Goal: Answer question/provide support

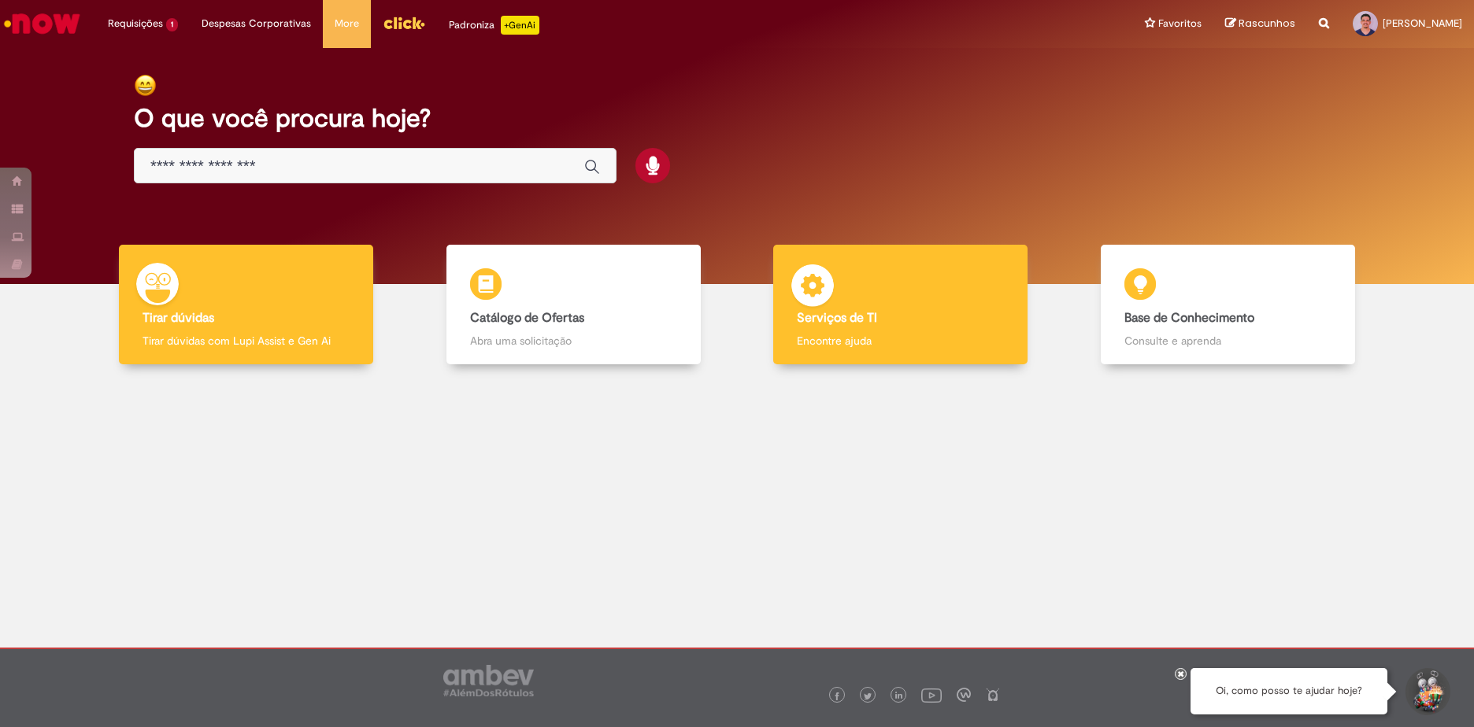
click at [841, 321] on b "Serviços de TI" at bounding box center [837, 318] width 80 height 16
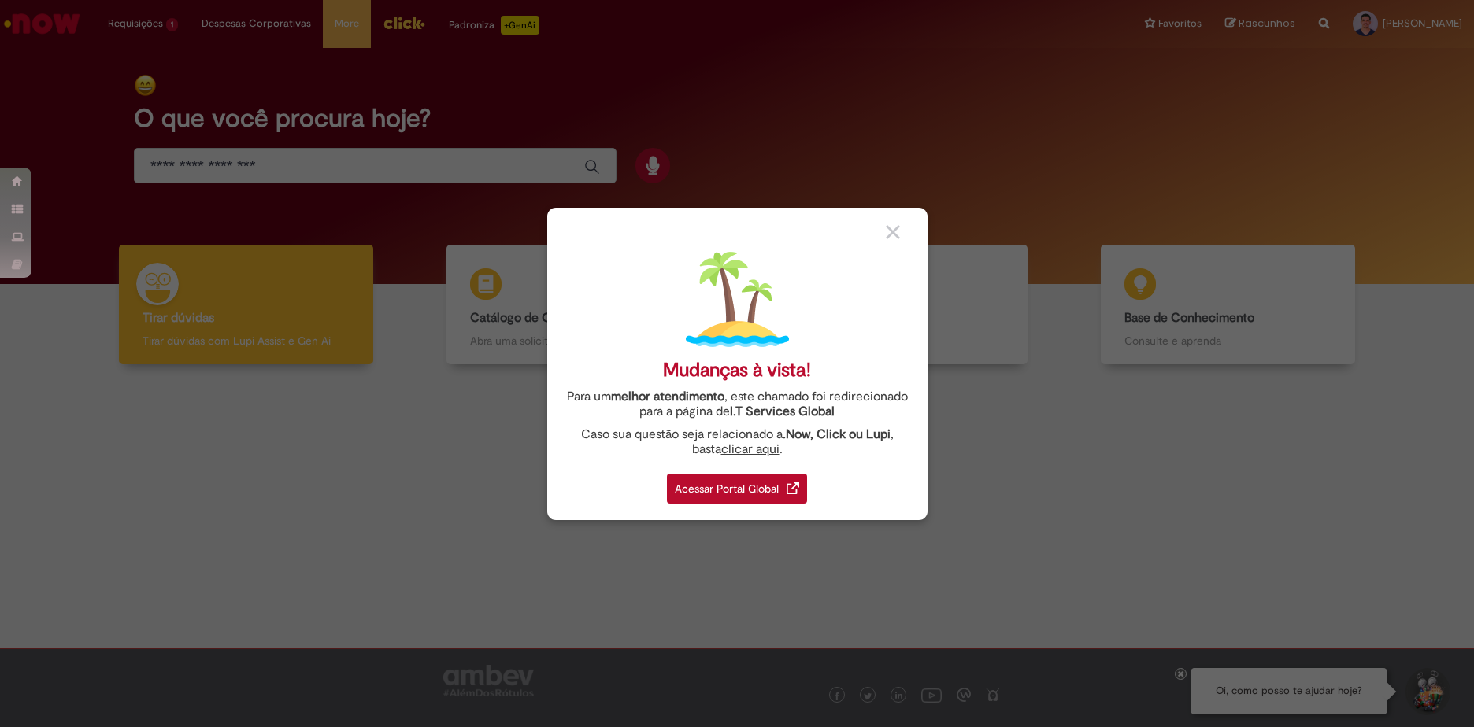
click at [720, 505] on div "Mudanças à vista! Para um melhor atendimento , este chamado foi redirecionado p…" at bounding box center [737, 364] width 380 height 313
click at [896, 231] on img at bounding box center [893, 232] width 14 height 14
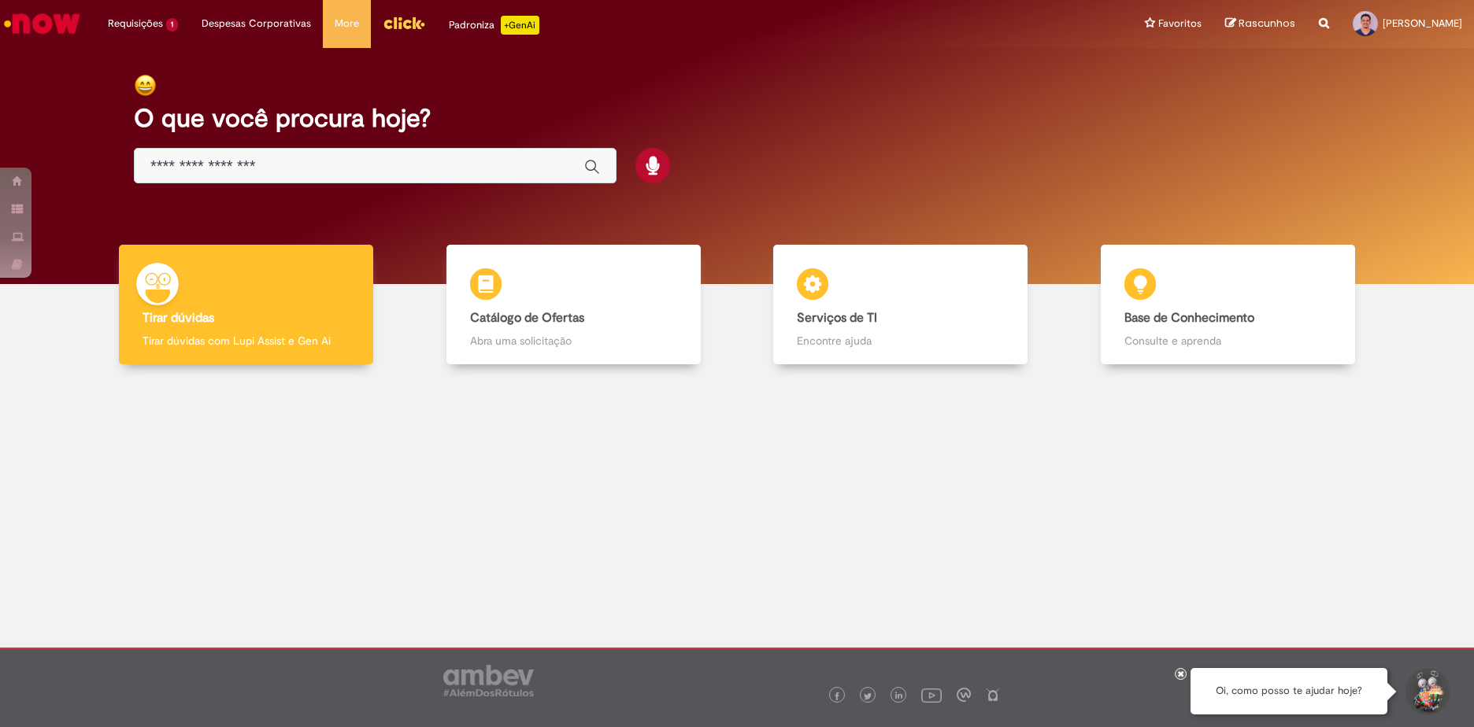
click at [327, 179] on div "Global" at bounding box center [375, 165] width 483 height 35
click at [326, 165] on input "Basta digitar aqui" at bounding box center [359, 166] width 418 height 18
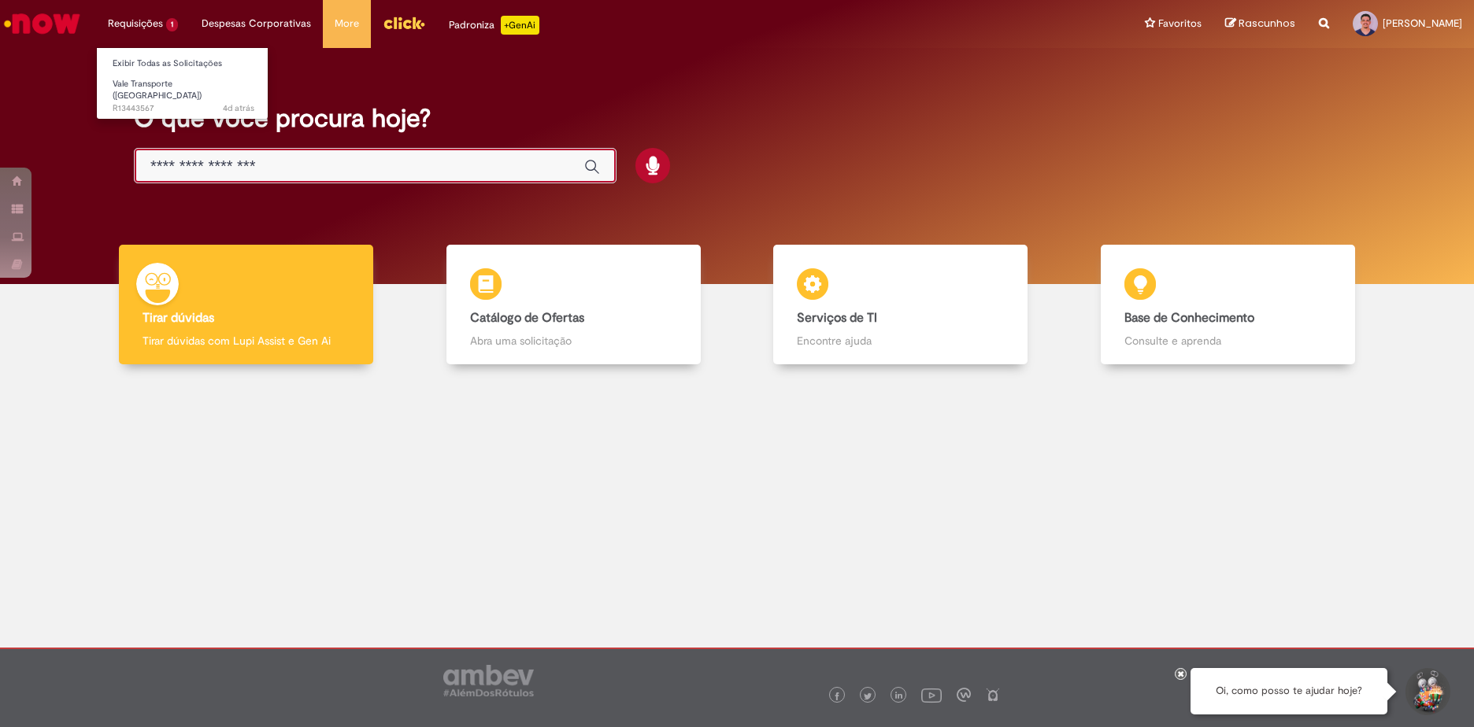
click at [144, 16] on li "Requisições 1 Exibir Todas as Solicitações Vale Transporte (VT) 4d atrás 4 dias…" at bounding box center [143, 23] width 94 height 47
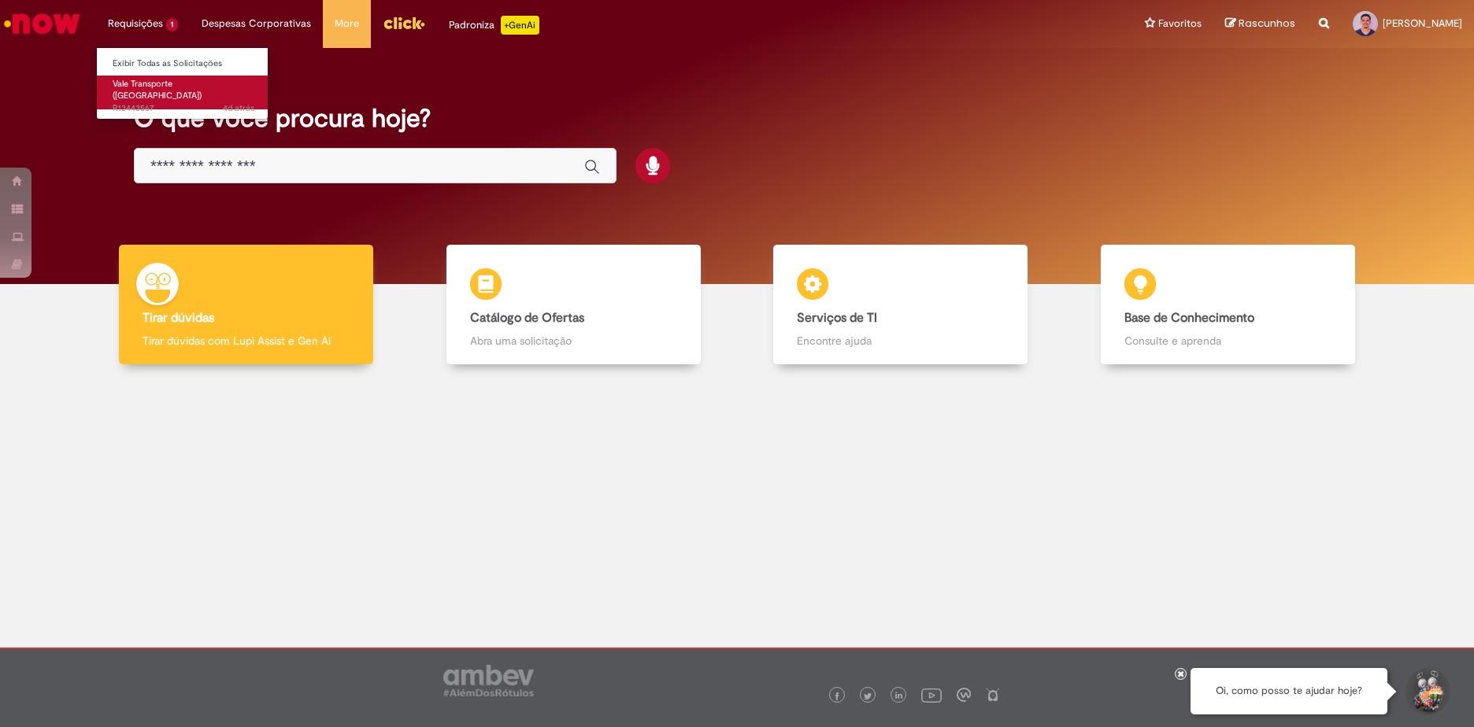
click at [155, 102] on span "4d atrás 4 dias atrás R13443567" at bounding box center [184, 108] width 142 height 13
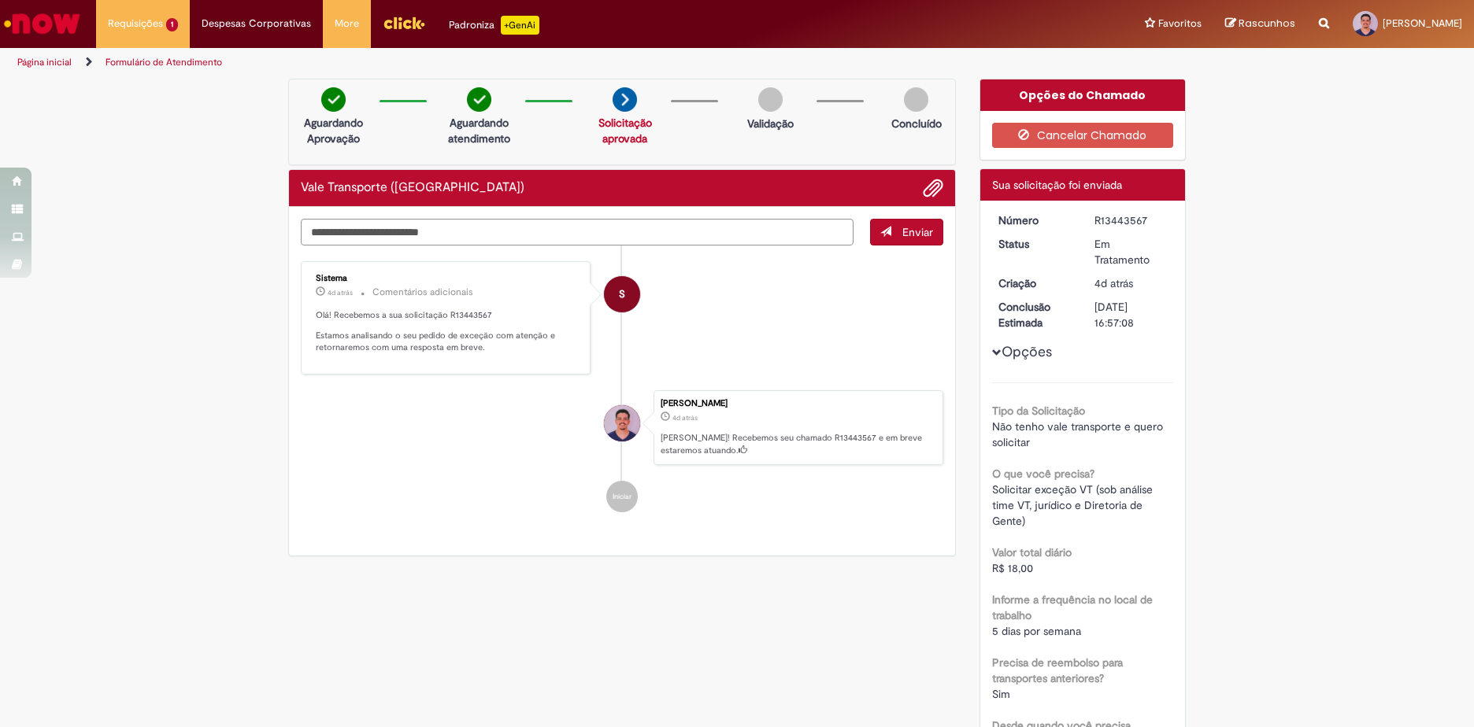
click at [637, 233] on textarea "Digite sua mensagem aqui..." at bounding box center [577, 232] width 553 height 27
type textarea "*"
type textarea "**********"
click at [908, 232] on span "Enviar" at bounding box center [917, 232] width 31 height 14
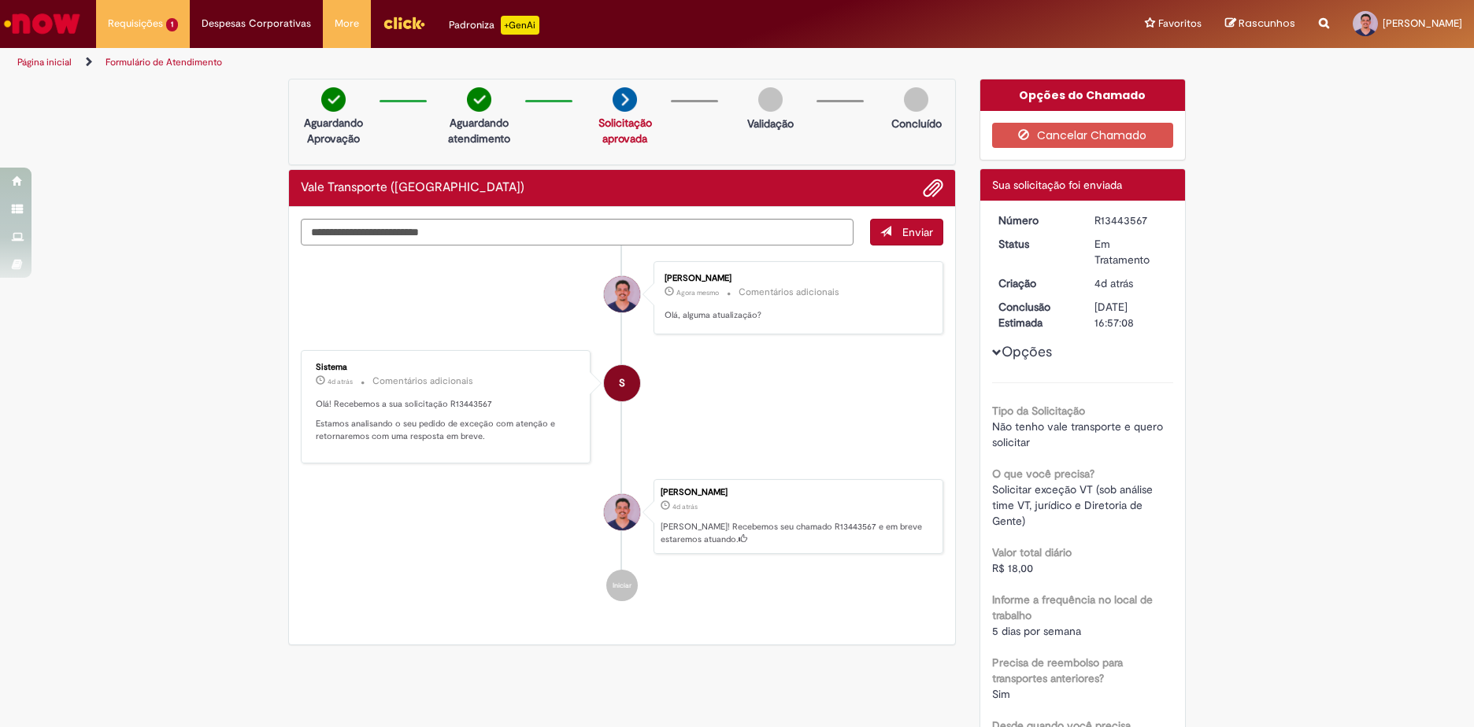
click at [403, 21] on img "Menu Cabeçalho" at bounding box center [404, 23] width 43 height 24
